Goal: Transaction & Acquisition: Purchase product/service

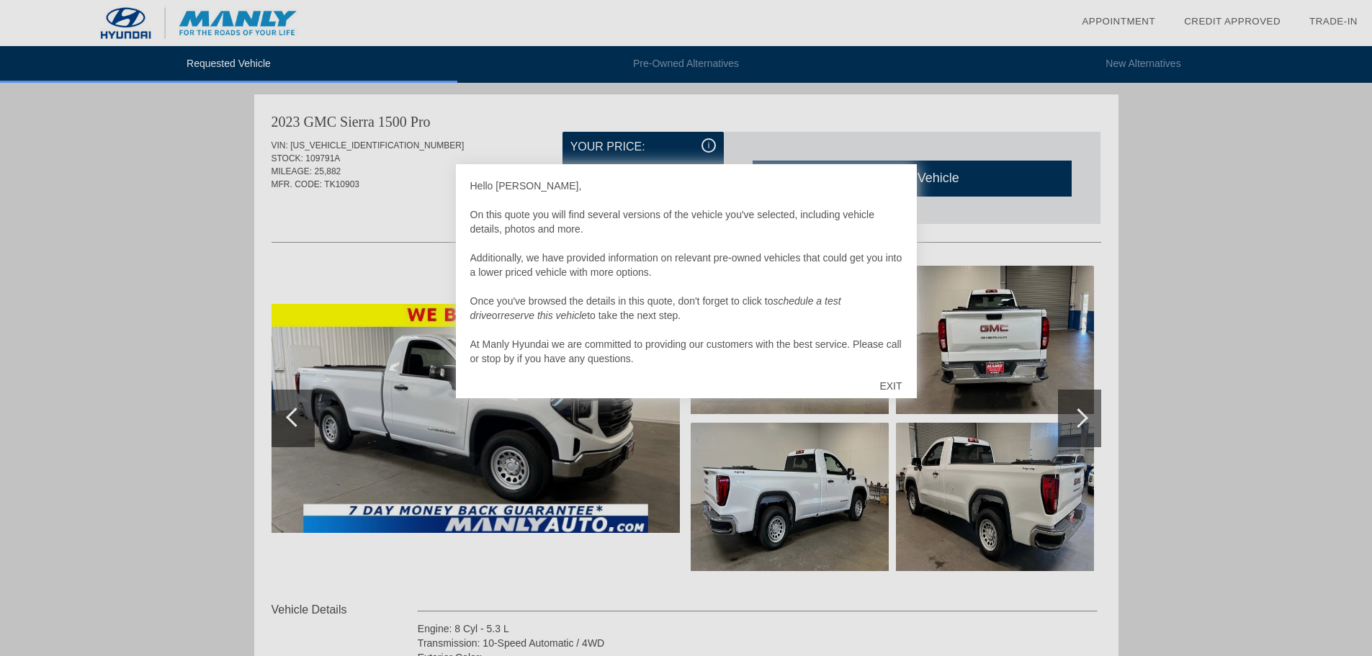
click at [896, 388] on div "EXIT" at bounding box center [890, 386] width 51 height 43
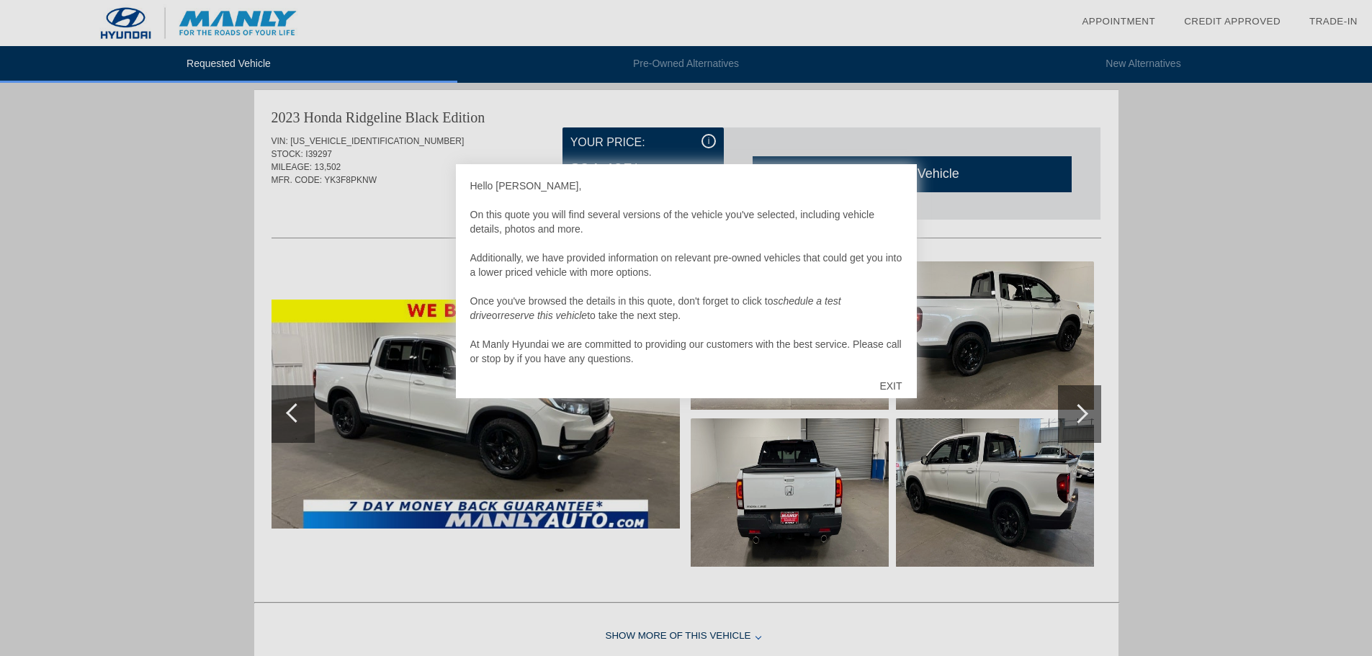
scroll to position [4, 0]
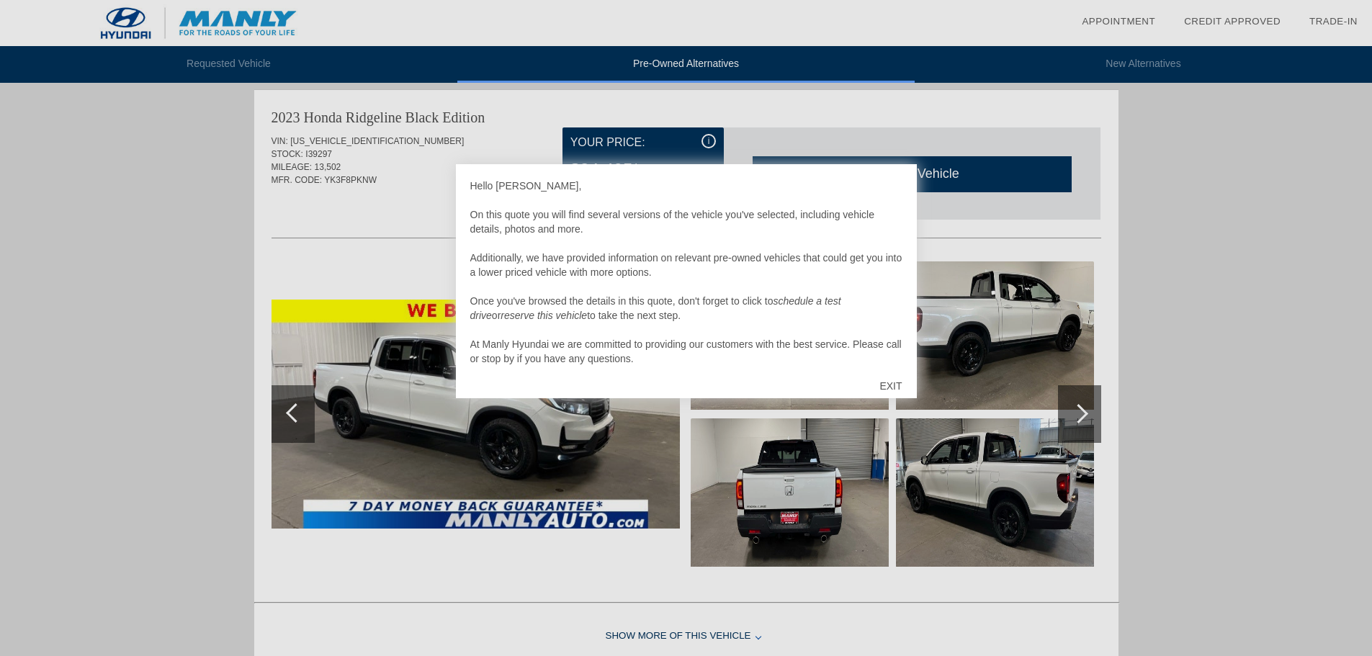
click at [886, 381] on div "EXIT" at bounding box center [890, 386] width 51 height 43
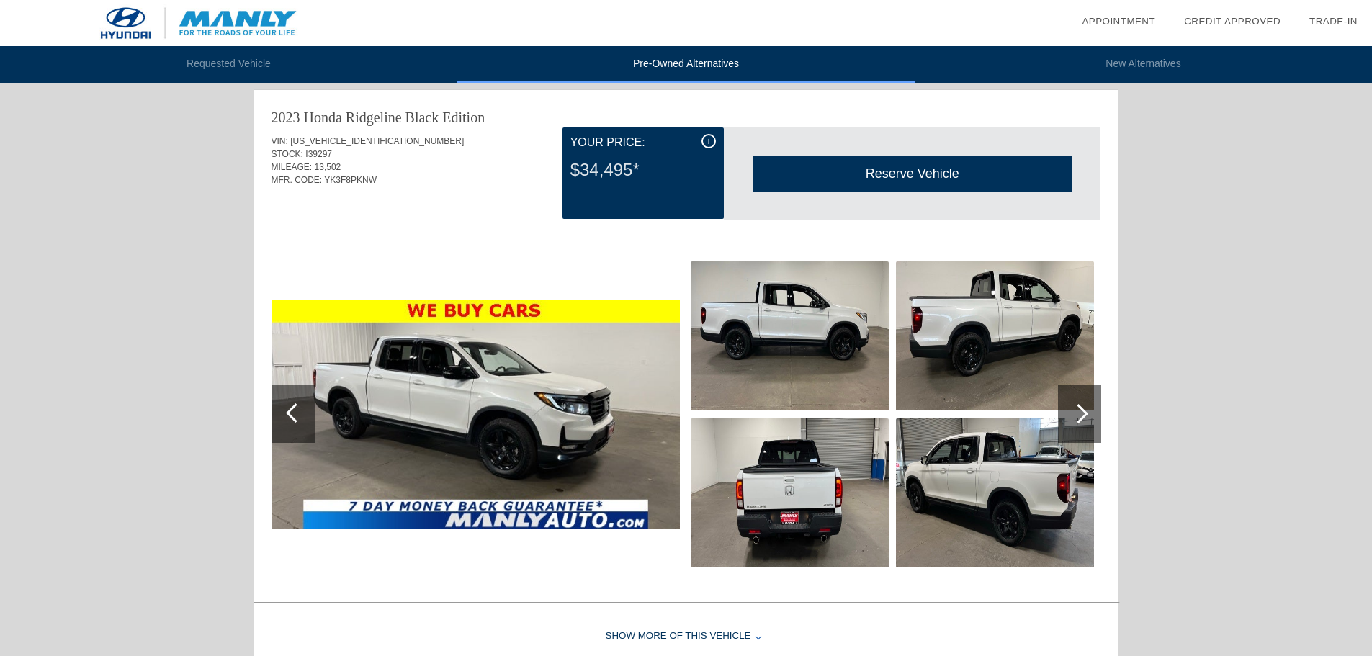
click at [1226, 13] on li "check_box Credit Approved" at bounding box center [1232, 21] width 125 height 43
click at [1225, 19] on link "Credit Approved" at bounding box center [1232, 21] width 97 height 11
click at [1322, 22] on link "Trade-In" at bounding box center [1334, 21] width 48 height 11
click at [1242, 19] on link "Credit Approved" at bounding box center [1232, 21] width 97 height 11
click at [1331, 19] on link "Trade-In" at bounding box center [1334, 21] width 48 height 11
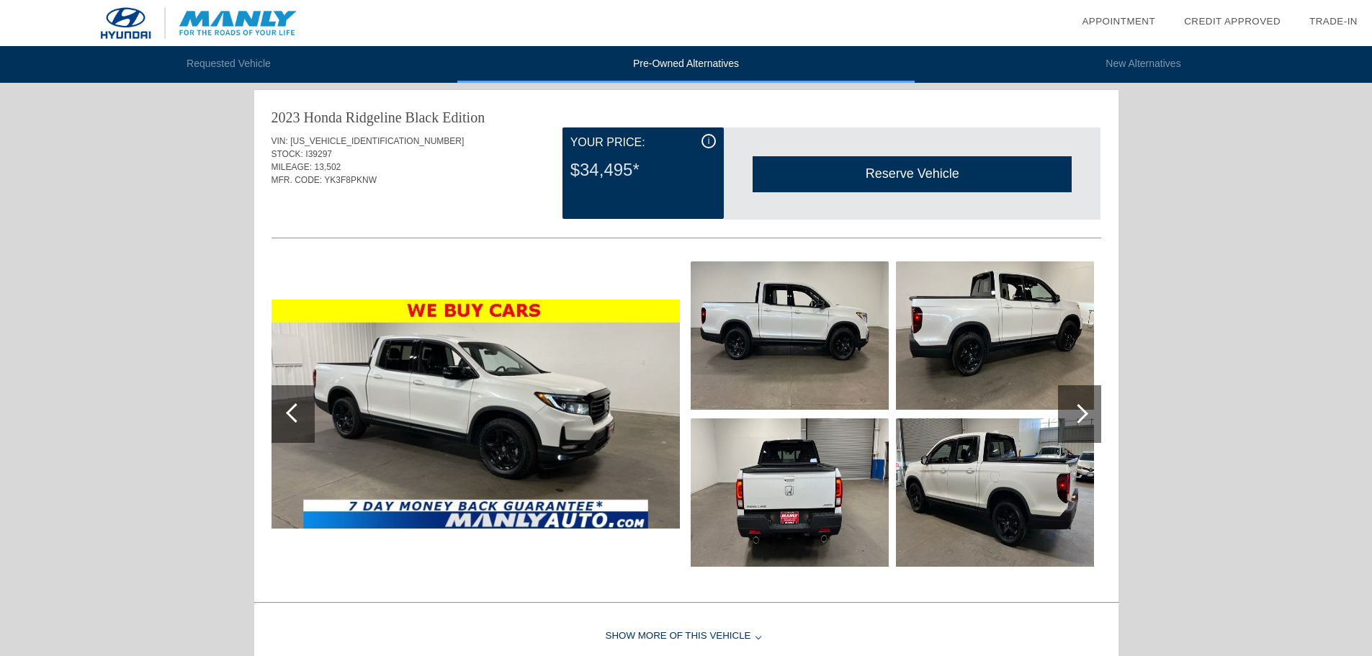
click at [249, 19] on img at bounding box center [198, 23] width 397 height 46
